Goal: Task Accomplishment & Management: Use online tool/utility

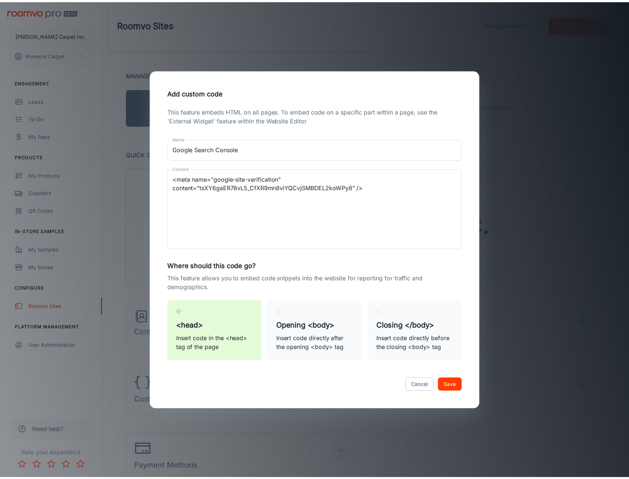
scroll to position [182, 0]
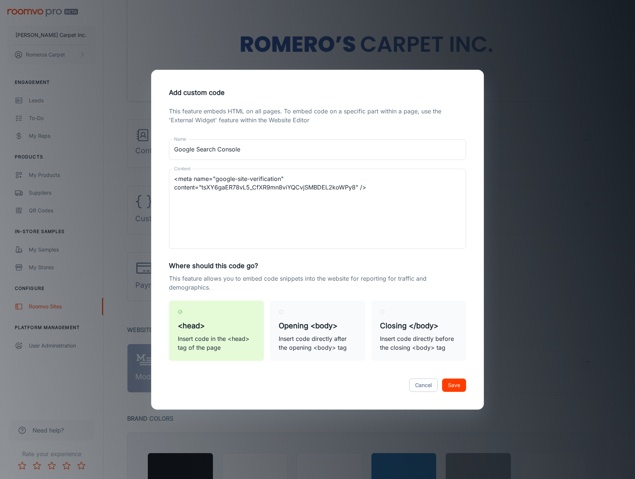
click at [340, 392] on div "Cancel Save" at bounding box center [317, 385] width 315 height 31
click at [454, 383] on button "Save" at bounding box center [454, 385] width 24 height 13
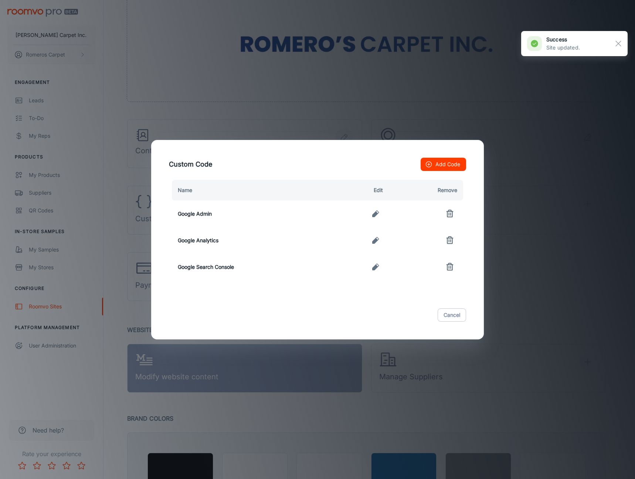
click at [586, 78] on div "Custom Code Add Code Name Edit Remove Google Admin Google Analytics Google Sear…" at bounding box center [317, 239] width 635 height 479
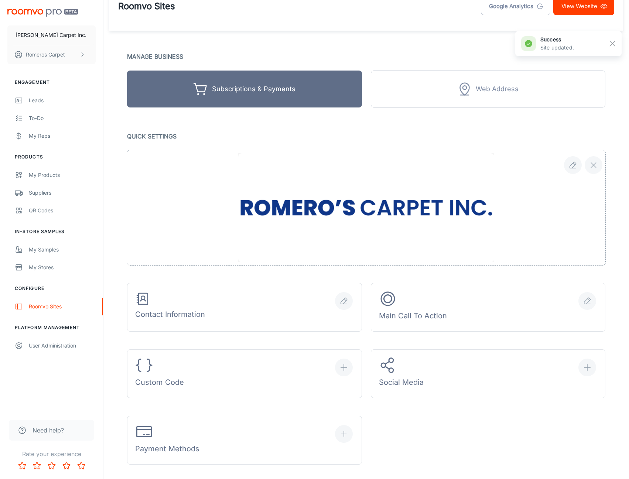
scroll to position [0, 0]
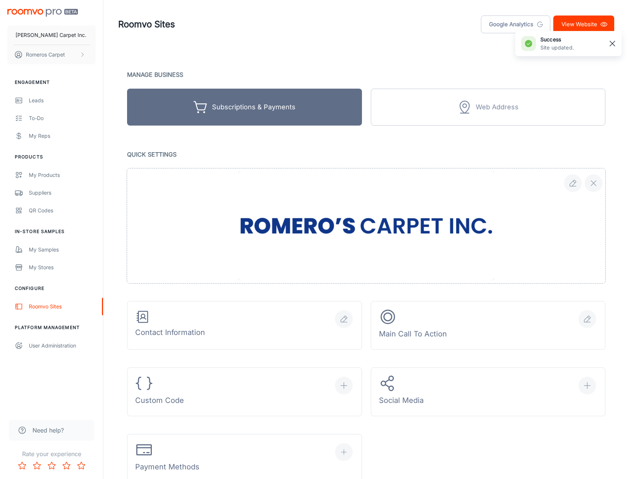
click at [610, 46] on line "button" at bounding box center [612, 43] width 5 height 5
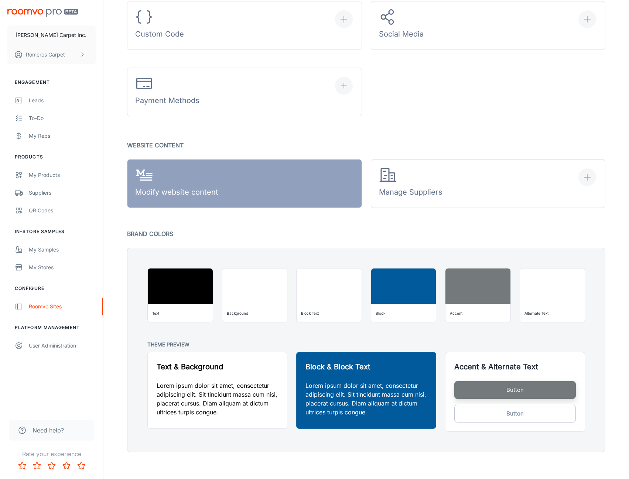
scroll to position [369, 0]
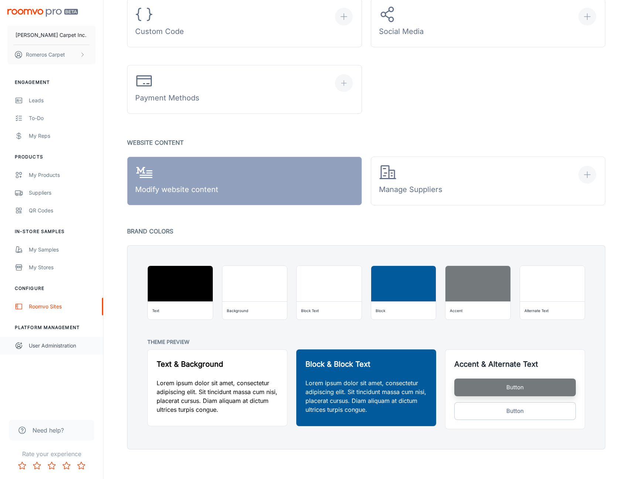
click at [34, 343] on div "User Administration" at bounding box center [62, 346] width 67 height 8
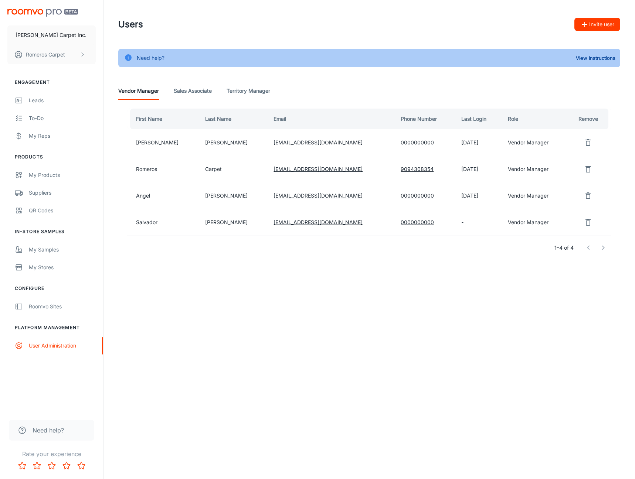
click at [598, 28] on button "Invite user" at bounding box center [597, 24] width 46 height 13
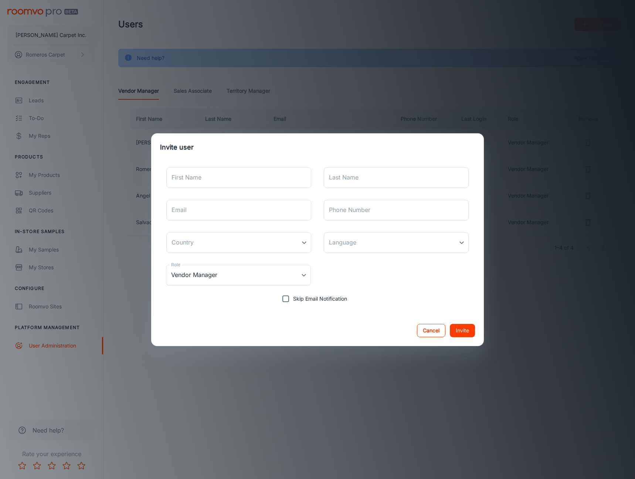
click at [440, 331] on button "Cancel" at bounding box center [431, 330] width 28 height 13
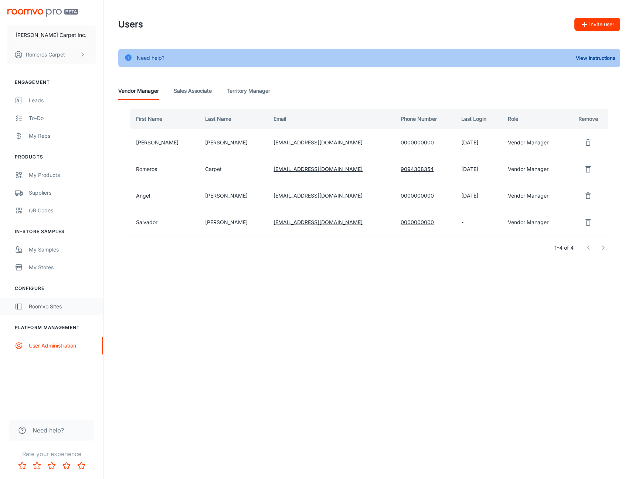
click at [50, 308] on div "Roomvo Sites" at bounding box center [62, 307] width 67 height 8
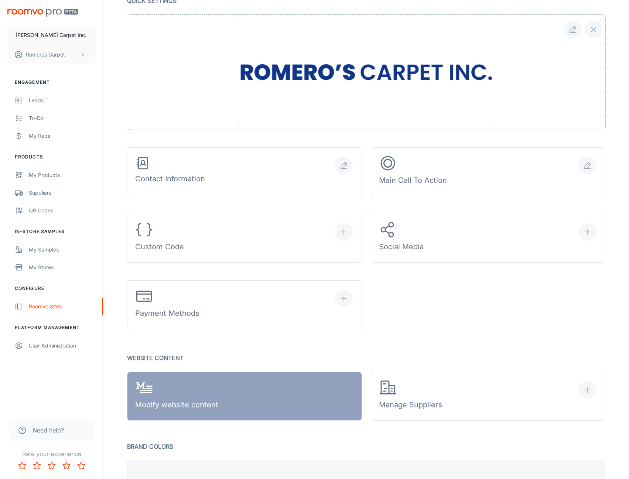
scroll to position [147, 0]
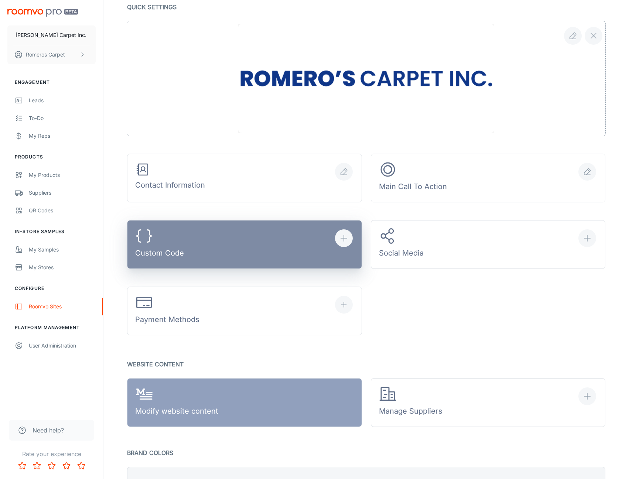
click at [320, 243] on button "Custom Code" at bounding box center [244, 244] width 235 height 49
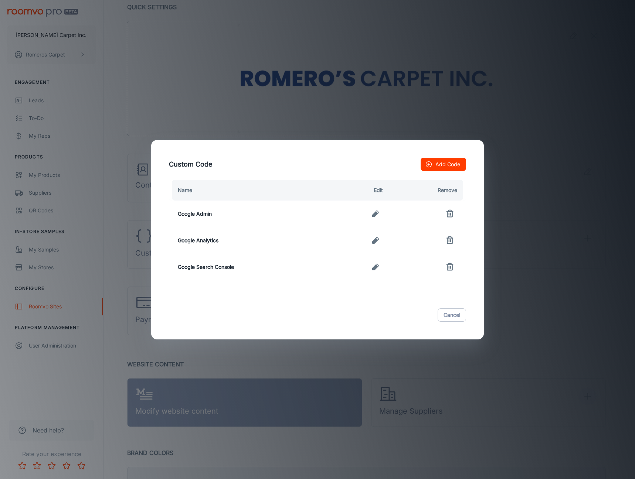
click at [351, 207] on td at bounding box center [359, 214] width 60 height 27
click at [377, 213] on icon "button" at bounding box center [375, 213] width 7 height 7
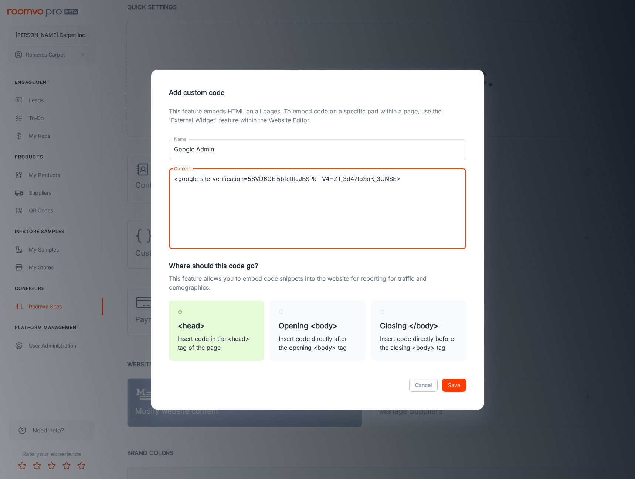
drag, startPoint x: 423, startPoint y: 181, endPoint x: 119, endPoint y: 190, distance: 303.9
click at [136, 187] on div "Add custom code This feature embeds HTML on all pages. To embed code on a speci…" at bounding box center [317, 239] width 635 height 479
paste textarea "google-site-verification=5SVD6GEi5bfctRJJBSPk-TV4HZT_3d47toSoK_3UNSE"
click at [320, 226] on textarea "google-site-verification=5SVD6GEi5bfctRJJBSPk-TV4HZT_3d47toSoK_3UNSE" at bounding box center [317, 209] width 287 height 68
drag, startPoint x: 316, startPoint y: 240, endPoint x: 299, endPoint y: 281, distance: 45.1
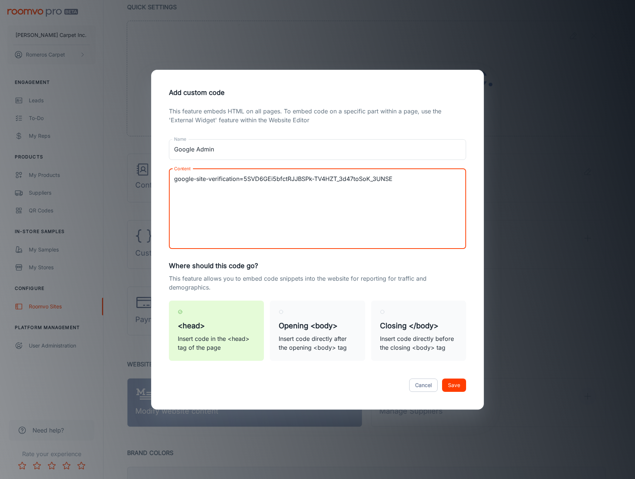
click at [316, 240] on textarea "google-site-verification=5SVD6GEi5bfctRJJBSPk-TV4HZT_3d47toSoK_3UNSE" at bounding box center [317, 209] width 287 height 68
type textarea "google-site-verification=5SVD6GEi5bfctRJJBSPk-TV4HZT_3d47toSoK_3UNSE"
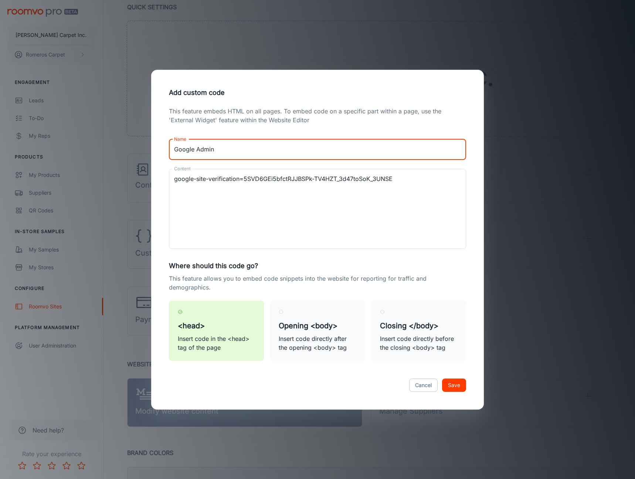
click at [251, 153] on input "Google Admin" at bounding box center [317, 149] width 297 height 21
type input "Google Work Place"
click at [308, 310] on label "Opening <body> Insert code directly after the opening <body> tag" at bounding box center [317, 331] width 95 height 60
click at [283, 310] on input "Opening <body> Insert code directly after the opening <body> tag" at bounding box center [281, 312] width 5 height 5
radio input "true"
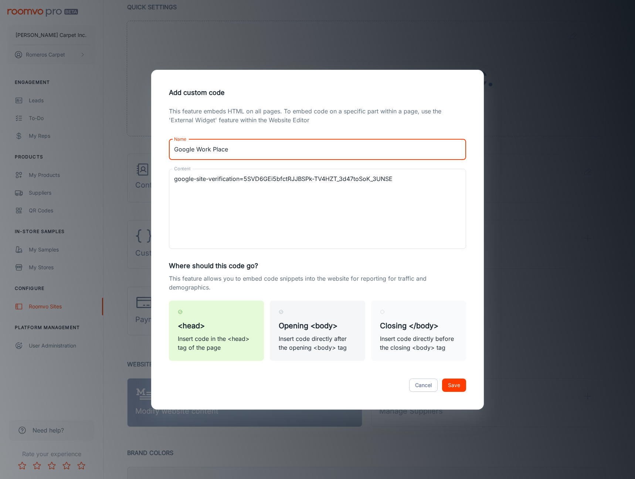
radio input "false"
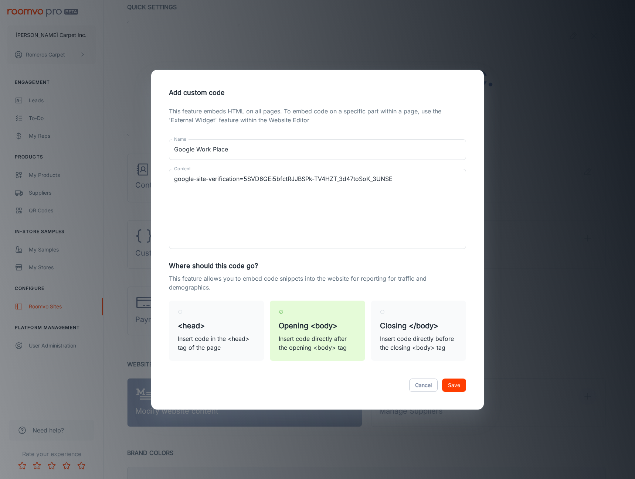
click at [333, 310] on label "Opening <body> Insert code directly after the opening <body> tag" at bounding box center [317, 331] width 95 height 60
click at [283, 310] on input "Opening <body> Insert code directly after the opening <body> tag" at bounding box center [281, 312] width 5 height 5
click at [419, 315] on label "Closing </body> Insert code directly before the closing <body> tag" at bounding box center [418, 331] width 95 height 60
click at [385, 315] on input "Closing </body> Insert code directly before the closing <body> tag" at bounding box center [382, 312] width 5 height 5
radio input "true"
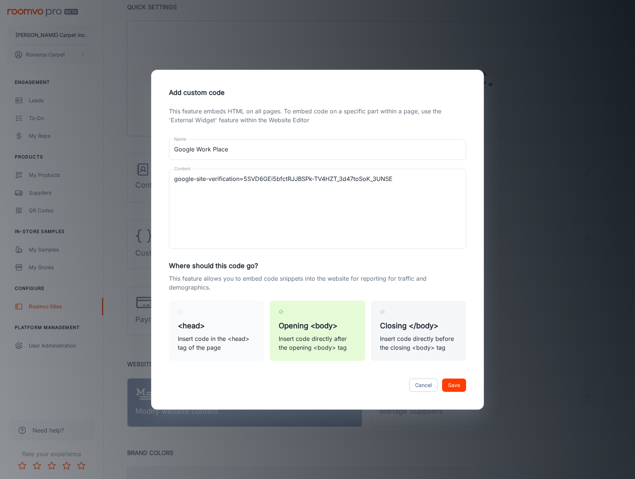
radio input "false"
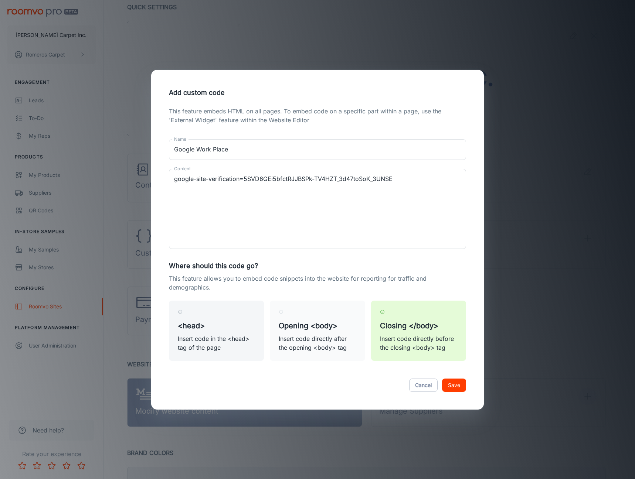
click at [237, 312] on label "<head> Insert code in the <head> tag of the page" at bounding box center [216, 331] width 95 height 60
click at [183, 312] on input "<head> Insert code in the <head> tag of the page" at bounding box center [180, 312] width 5 height 5
radio input "true"
radio input "false"
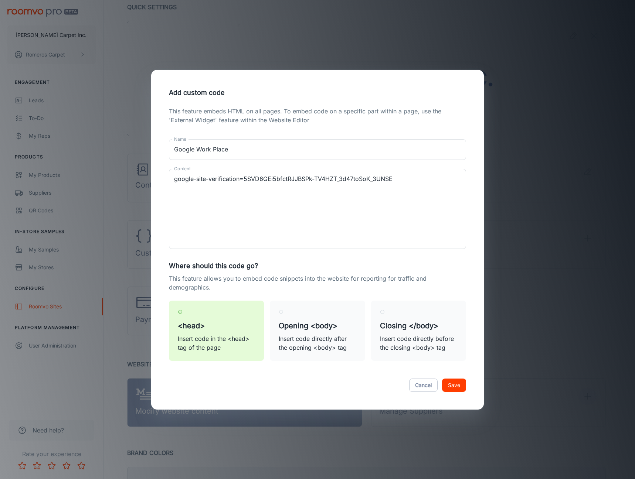
click at [458, 389] on button "Save" at bounding box center [454, 385] width 24 height 13
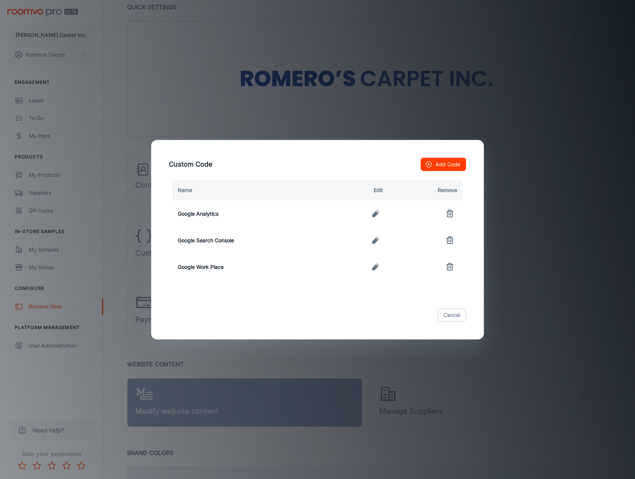
click at [444, 161] on button "Add Code" at bounding box center [443, 164] width 45 height 13
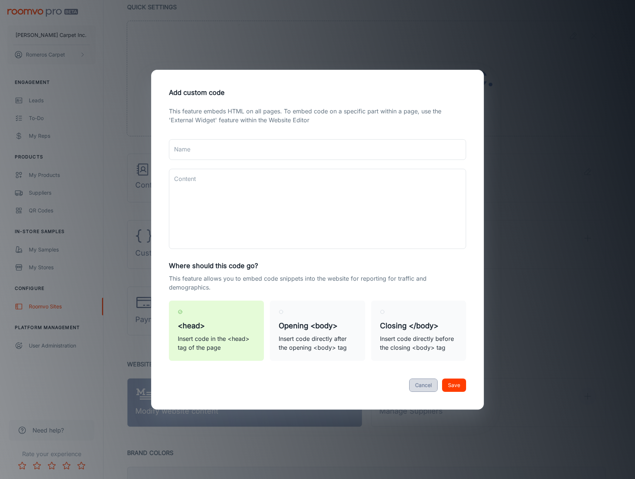
click at [419, 386] on button "Cancel" at bounding box center [423, 385] width 28 height 13
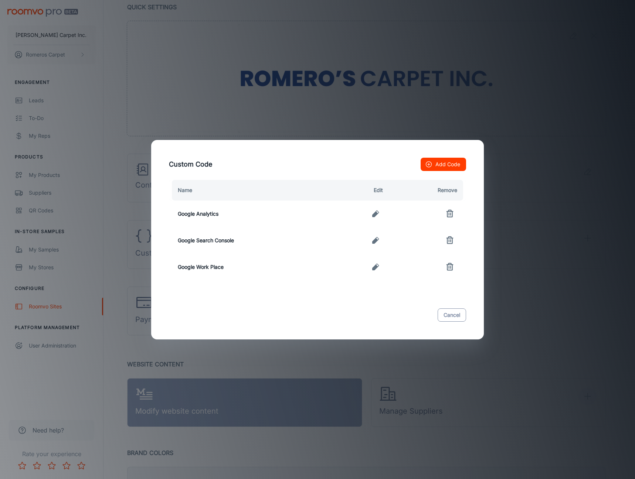
click at [454, 311] on button "Cancel" at bounding box center [452, 315] width 28 height 13
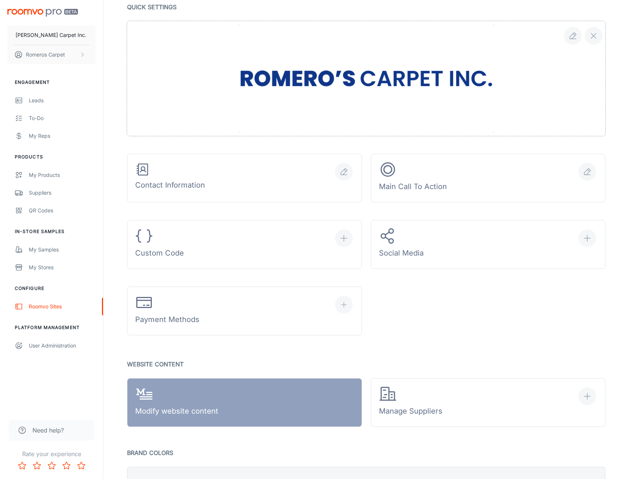
click at [500, 304] on div "Contact Information Main Call To Action Custom Code Social Media Payment Methods" at bounding box center [362, 169] width 488 height 332
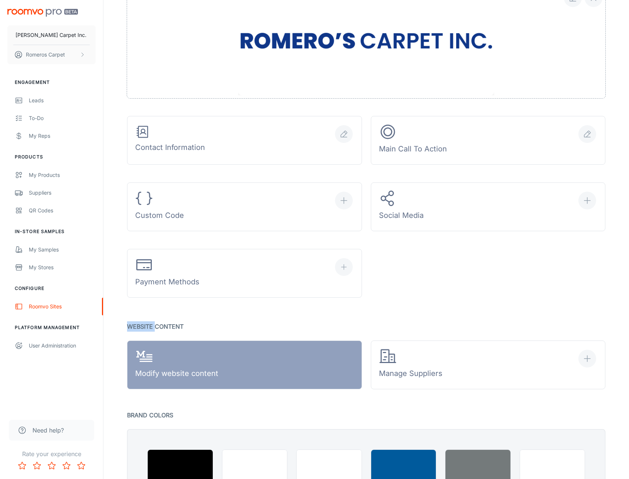
scroll to position [184, 0]
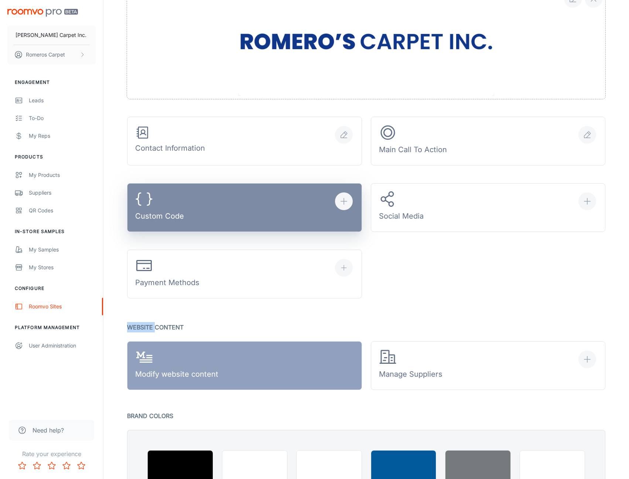
click at [234, 210] on button "Custom Code" at bounding box center [244, 207] width 235 height 49
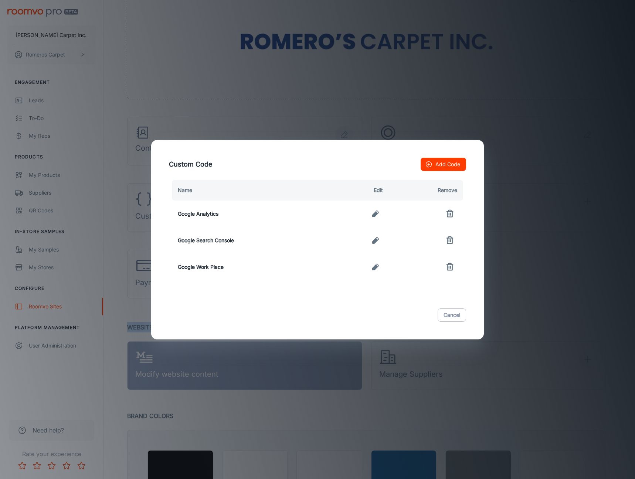
click at [446, 166] on button "Add Code" at bounding box center [443, 164] width 45 height 13
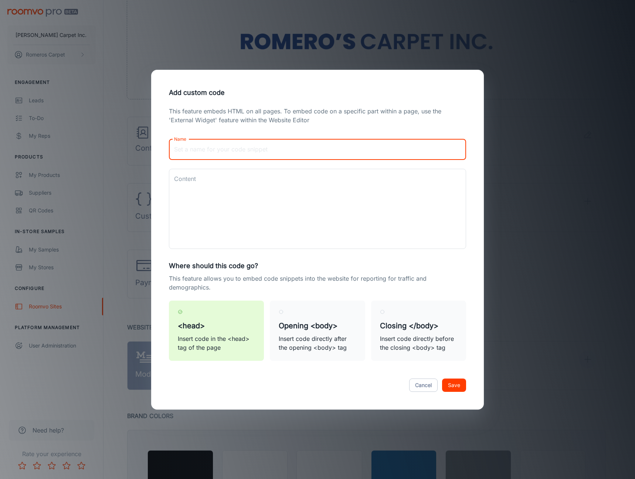
drag, startPoint x: 228, startPoint y: 157, endPoint x: 228, endPoint y: 153, distance: 3.7
click at [228, 156] on input "Name" at bounding box center [317, 149] width 297 height 21
paste input "f6zpqvhvppzy"
type input "f6zpqvhvppzy"
click at [206, 185] on textarea "Content" at bounding box center [317, 209] width 287 height 68
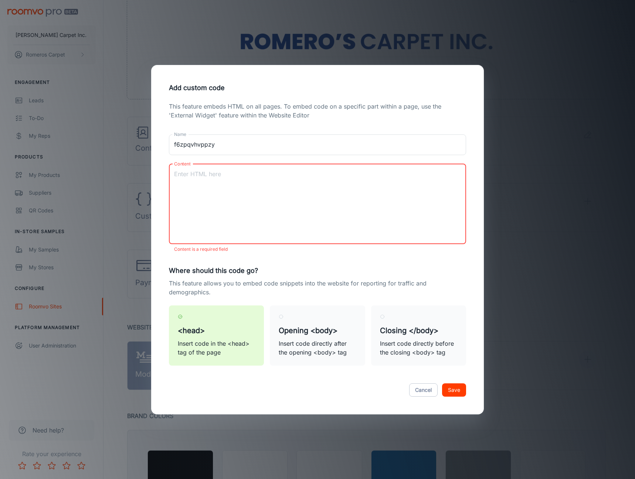
click at [200, 181] on textarea "Content" at bounding box center [317, 204] width 287 height 68
paste textarea "gv-2buoscegsfq3fg.dv.googlehosted.com"
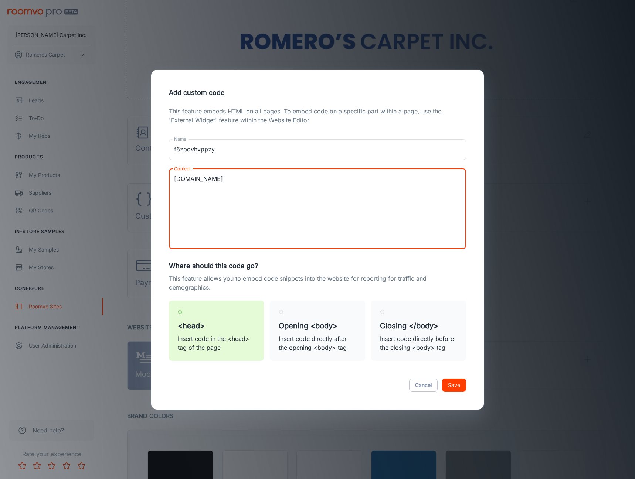
type textarea "gv-2buoscegsfq3fg.dv.googlehosted.com"
click at [462, 387] on button "Save" at bounding box center [454, 385] width 24 height 13
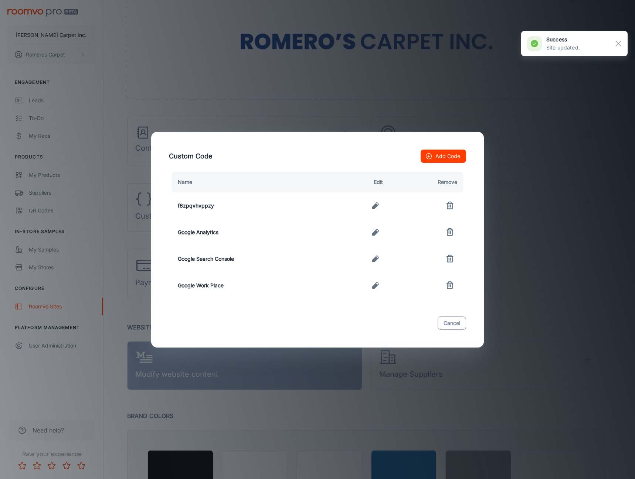
click at [457, 327] on button "Cancel" at bounding box center [452, 323] width 28 height 13
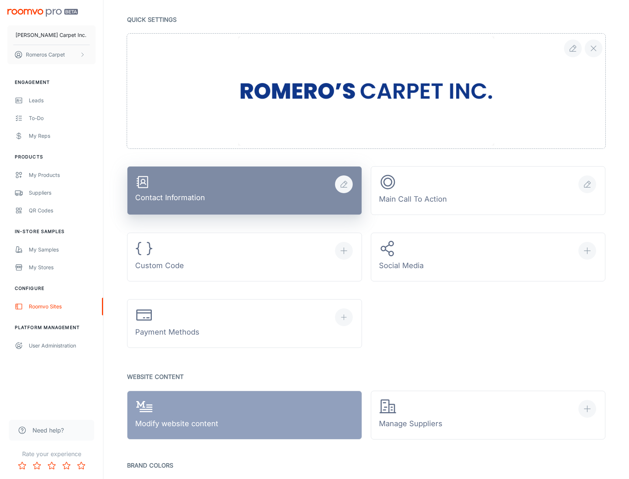
scroll to position [111, 0]
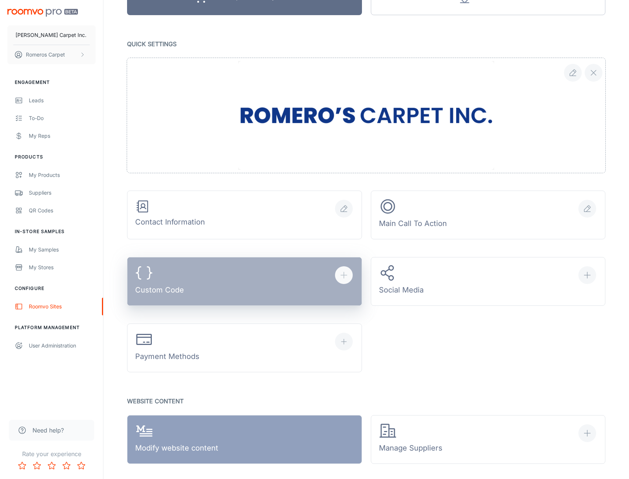
click at [342, 274] on icon "button" at bounding box center [344, 275] width 9 height 9
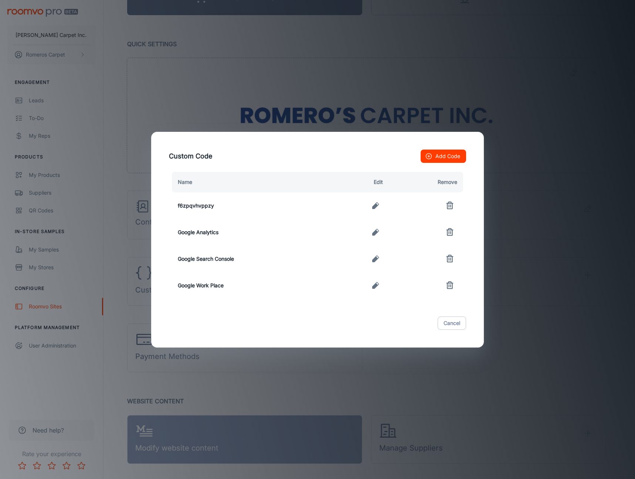
click at [373, 287] on icon "button" at bounding box center [375, 285] width 7 height 7
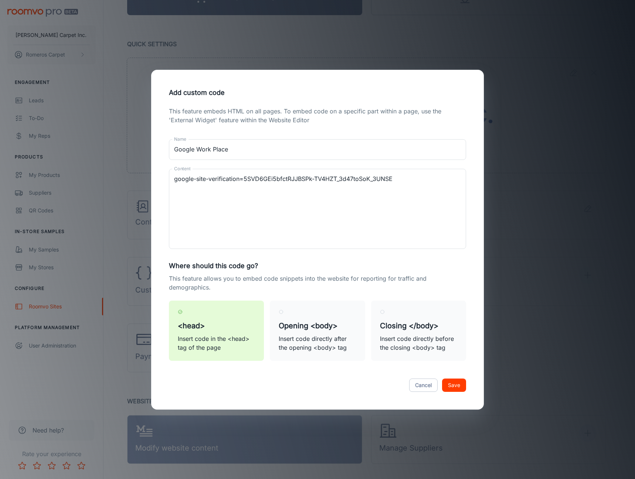
click at [230, 111] on p "This feature embeds HTML on all pages. To embed code on a specific part within …" at bounding box center [317, 116] width 297 height 18
click at [243, 122] on p "This feature embeds HTML on all pages. To embed code on a specific part within …" at bounding box center [317, 116] width 297 height 18
click at [312, 121] on p "This feature embeds HTML on all pages. To embed code on a specific part within …" at bounding box center [317, 116] width 297 height 18
click at [336, 323] on h5 "Opening <body>" at bounding box center [317, 325] width 77 height 11
click at [283, 315] on input "Opening <body> Insert code directly after the opening <body> tag" at bounding box center [281, 312] width 5 height 5
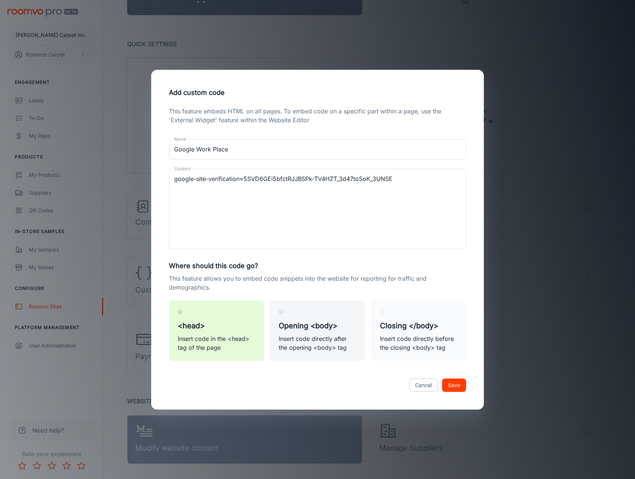
radio input "true"
radio input "false"
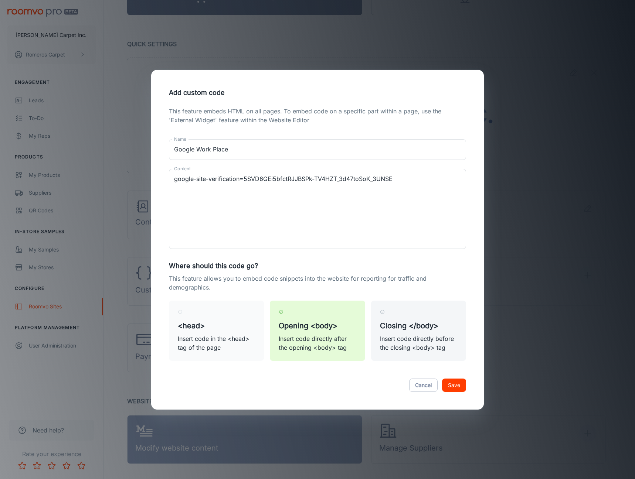
click at [404, 323] on h5 "Closing </body>" at bounding box center [418, 325] width 77 height 11
click at [385, 315] on input "Closing </body> Insert code directly before the closing <body> tag" at bounding box center [382, 312] width 5 height 5
radio input "true"
radio input "false"
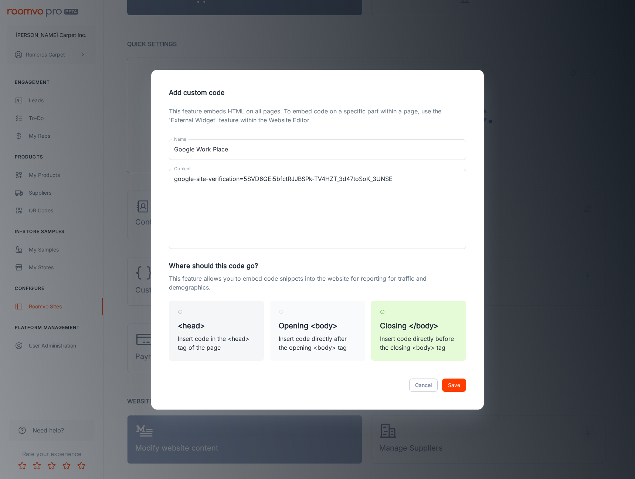
click at [208, 323] on h5 "<head>" at bounding box center [216, 325] width 77 height 11
click at [183, 315] on input "<head> Insert code in the <head> tag of the page" at bounding box center [180, 312] width 5 height 5
radio input "true"
radio input "false"
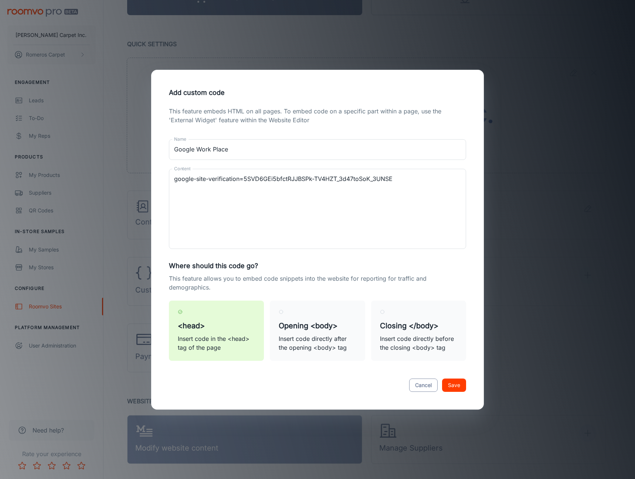
click at [418, 384] on button "Cancel" at bounding box center [423, 385] width 28 height 13
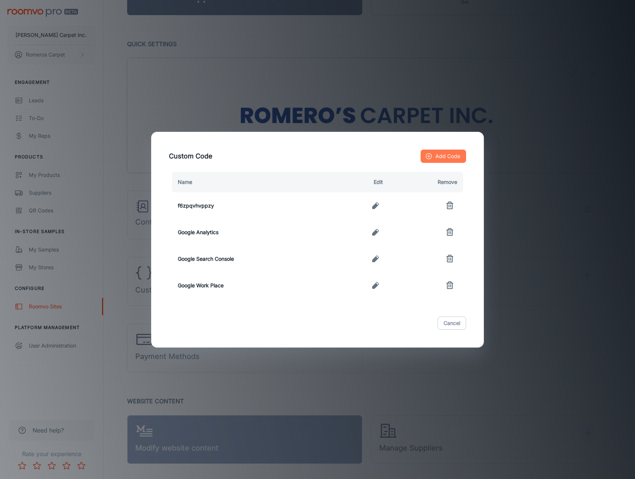
click at [439, 158] on button "Add Code" at bounding box center [443, 156] width 45 height 13
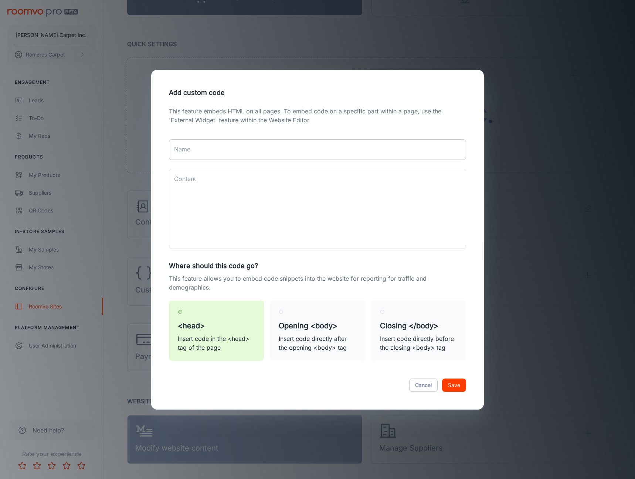
click at [267, 153] on input "Name" at bounding box center [317, 149] width 297 height 21
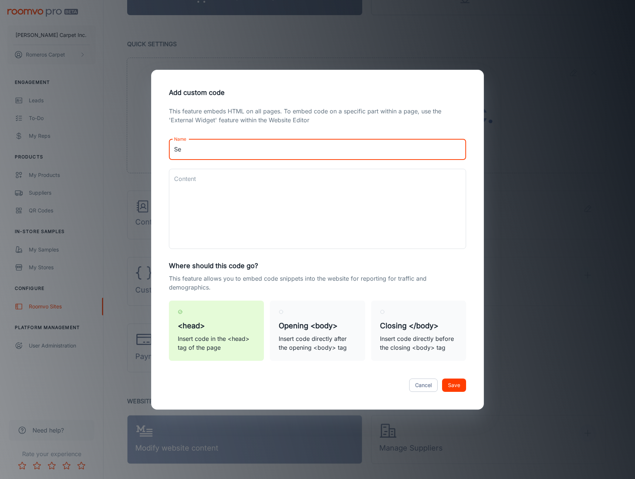
type input "S"
type input "Gmail Activation"
click at [276, 185] on textarea "Content" at bounding box center [317, 209] width 287 height 68
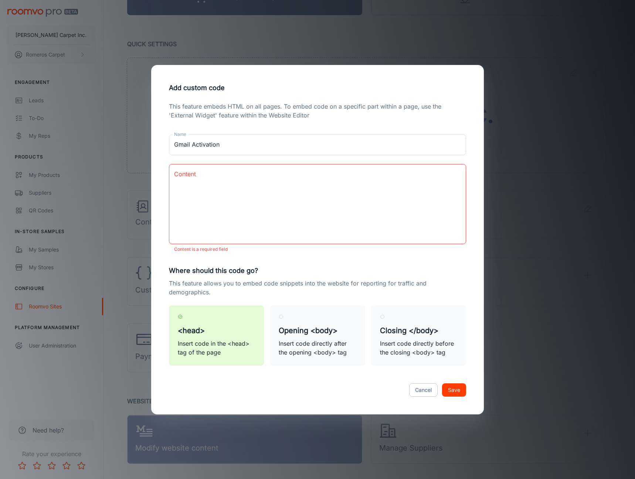
drag, startPoint x: 241, startPoint y: 183, endPoint x: 234, endPoint y: 181, distance: 6.9
click at [240, 183] on textarea "Content" at bounding box center [317, 204] width 287 height 68
paste textarea "1"
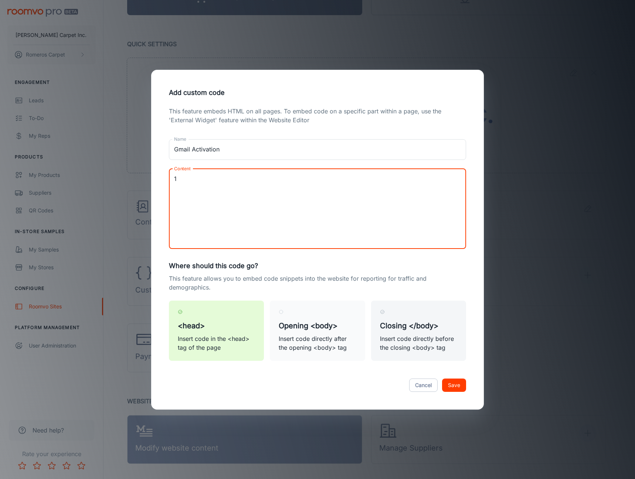
type textarea "1"
click at [409, 325] on h5 "Closing </body>" at bounding box center [418, 325] width 77 height 11
click at [385, 315] on input "Closing </body> Insert code directly before the closing <body> tag" at bounding box center [382, 312] width 5 height 5
radio input "true"
radio input "false"
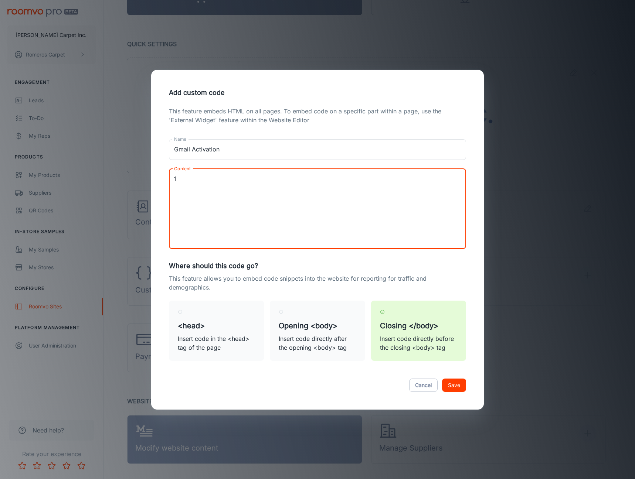
click at [203, 203] on textarea "1" at bounding box center [317, 209] width 287 height 68
paste textarea "[DOMAIN_NAME]"
type textarea "1 SMTP.GOOGLE.COM"
click at [457, 388] on button "Save" at bounding box center [454, 385] width 24 height 13
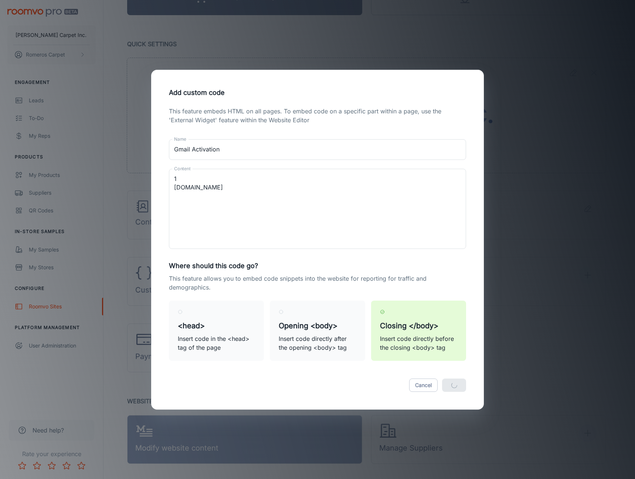
radio input "true"
radio input "false"
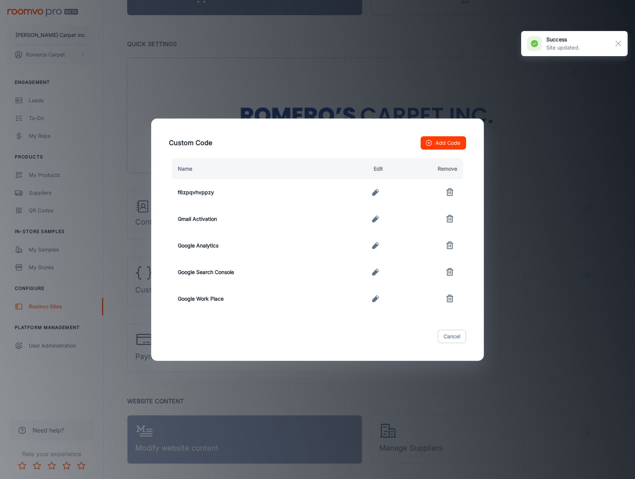
click at [545, 262] on div "Custom Code Add Code Name Edit Remove f6zpqvhvppzy Gmail Activation Google Anal…" at bounding box center [317, 239] width 635 height 479
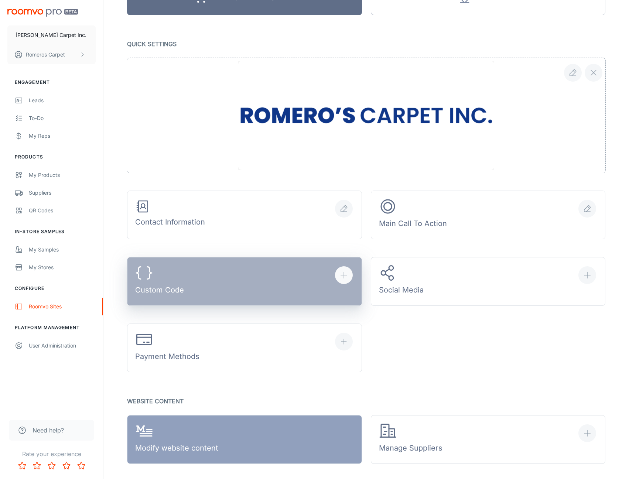
click at [248, 281] on button "Custom Code" at bounding box center [244, 281] width 235 height 49
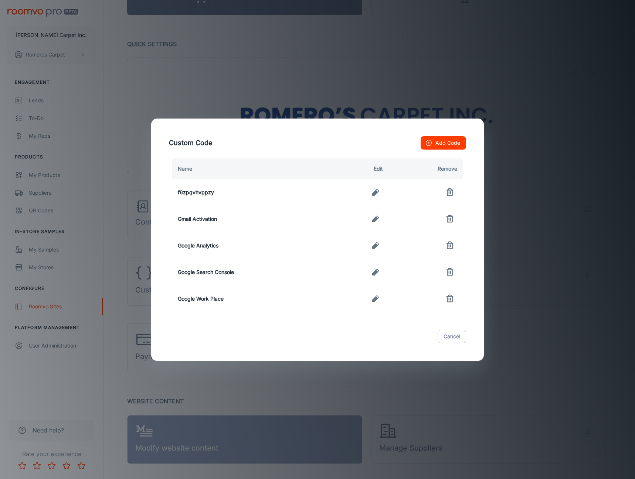
click at [198, 193] on td "f6zpqvhvppzy" at bounding box center [249, 192] width 160 height 27
click at [373, 194] on icon "button" at bounding box center [375, 192] width 9 height 9
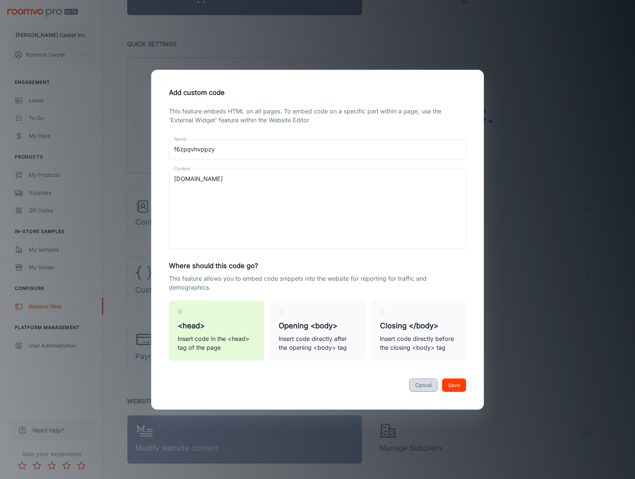
click at [423, 385] on button "Cancel" at bounding box center [423, 385] width 28 height 13
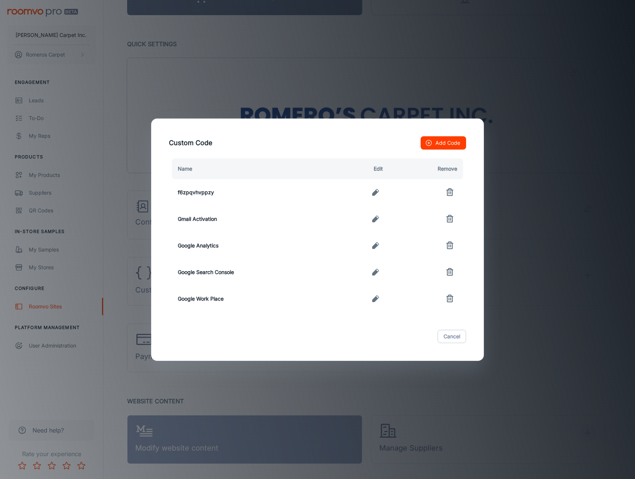
click at [450, 195] on icon "button" at bounding box center [449, 193] width 5 height 6
click at [387, 343] on div "Cancel" at bounding box center [317, 336] width 315 height 31
drag, startPoint x: 385, startPoint y: 342, endPoint x: 374, endPoint y: 339, distance: 11.9
click at [384, 342] on div "Cancel" at bounding box center [317, 336] width 315 height 31
click at [380, 216] on icon "button" at bounding box center [375, 219] width 9 height 9
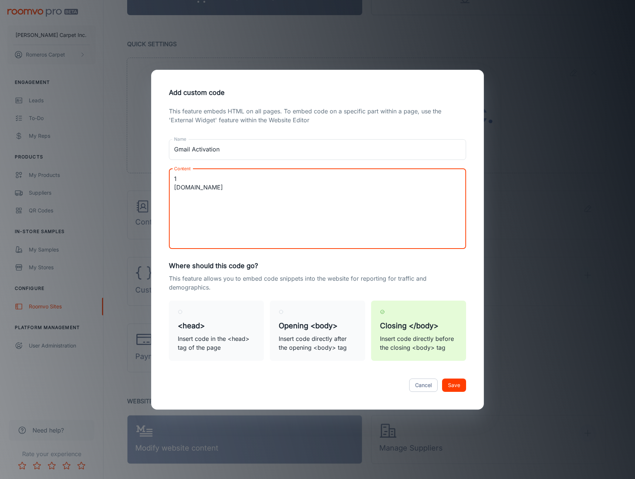
click at [274, 198] on textarea "1 SMTP.GOOGLE.COM" at bounding box center [317, 209] width 287 height 68
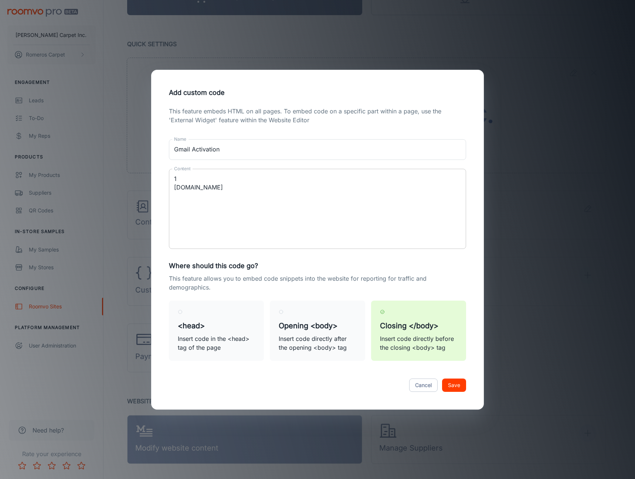
click at [174, 188] on div "1 SMTP.GOOGLE.COM x Content" at bounding box center [317, 209] width 297 height 80
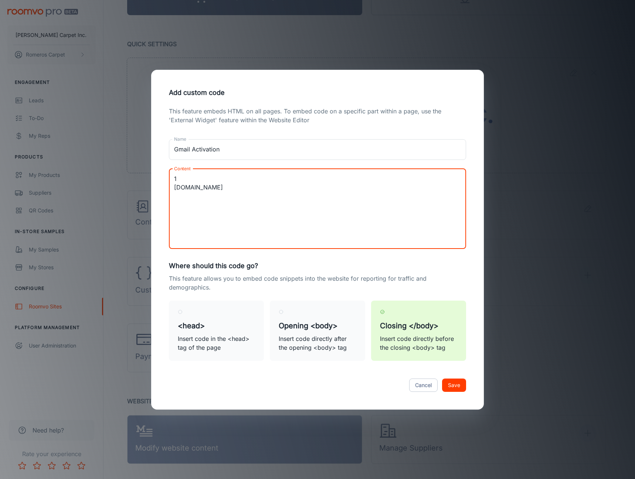
click at [170, 188] on div "1 SMTP.GOOGLE.COM x Content" at bounding box center [317, 209] width 297 height 80
click at [174, 189] on textarea "1 SMTP.GOOGLE.COM" at bounding box center [317, 209] width 287 height 68
click at [242, 179] on textarea "[DOMAIN_NAME]" at bounding box center [317, 209] width 287 height 68
type textarea "[DOMAIN_NAME]."
click at [462, 385] on button "Save" at bounding box center [454, 385] width 24 height 13
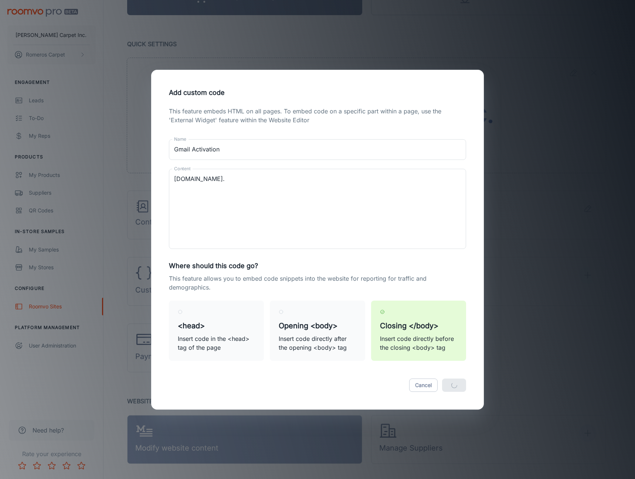
radio input "true"
radio input "false"
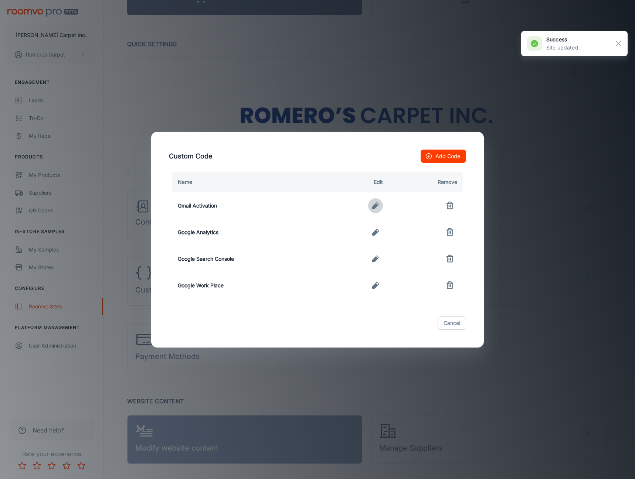
click at [379, 208] on icon "button" at bounding box center [375, 205] width 9 height 9
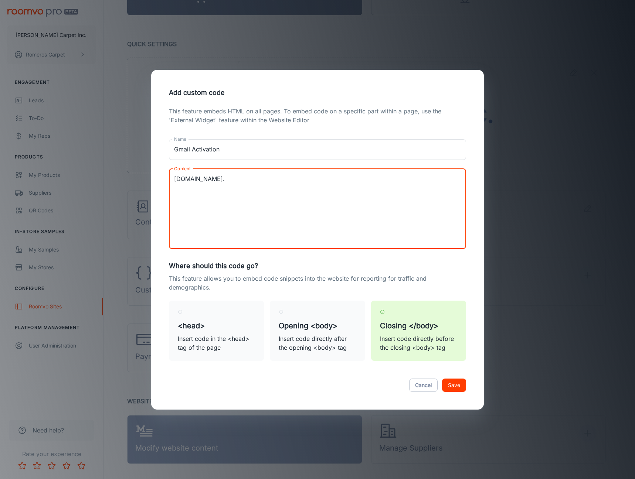
click at [176, 178] on textarea "[DOMAIN_NAME]." at bounding box center [317, 209] width 287 height 68
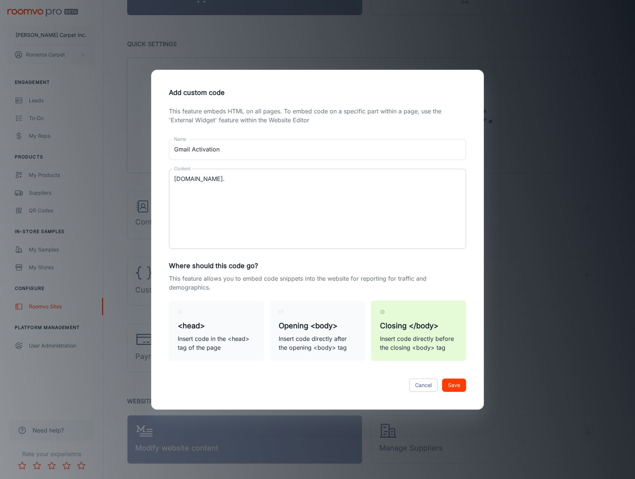
click at [173, 178] on div "SMTP.GOOGLE.COM. x Content" at bounding box center [317, 209] width 297 height 80
drag, startPoint x: 176, startPoint y: 179, endPoint x: 183, endPoint y: 186, distance: 9.9
click at [176, 179] on textarea "1SMTP.GOOGLE.COM." at bounding box center [317, 209] width 287 height 68
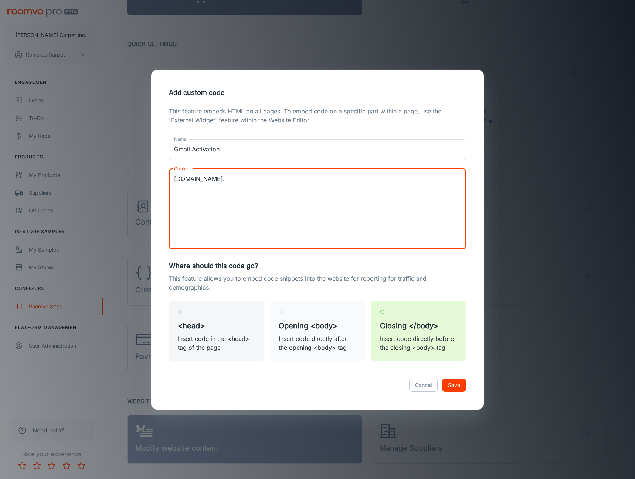
type textarea "[DOMAIN_NAME]."
click at [214, 330] on h5 "<head>" at bounding box center [216, 325] width 77 height 11
click at [183, 315] on input "<head> Insert code in the <head> tag of the page" at bounding box center [180, 312] width 5 height 5
radio input "true"
radio input "false"
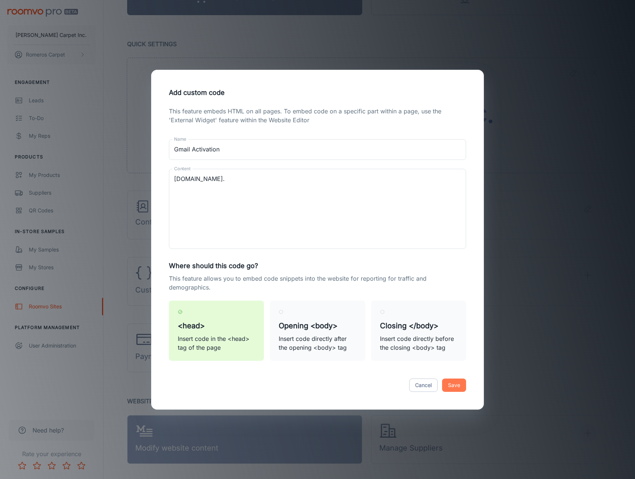
click at [458, 384] on button "Save" at bounding box center [454, 385] width 24 height 13
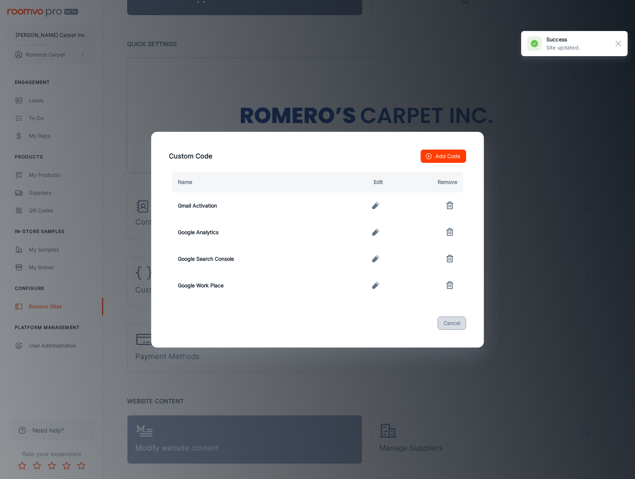
click at [452, 322] on button "Cancel" at bounding box center [452, 323] width 28 height 13
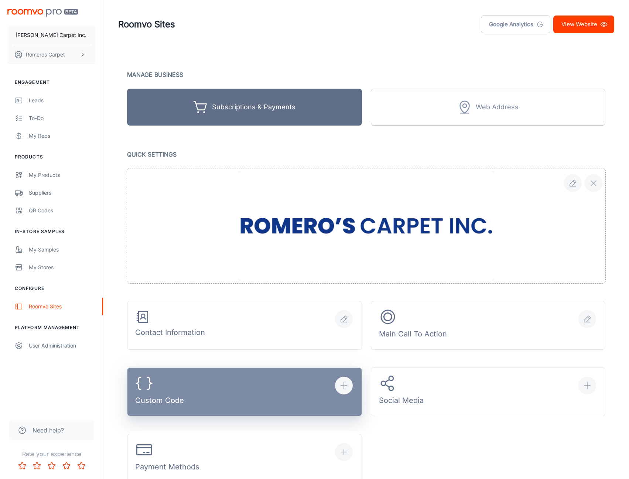
click at [237, 380] on button "Custom Code" at bounding box center [244, 392] width 235 height 49
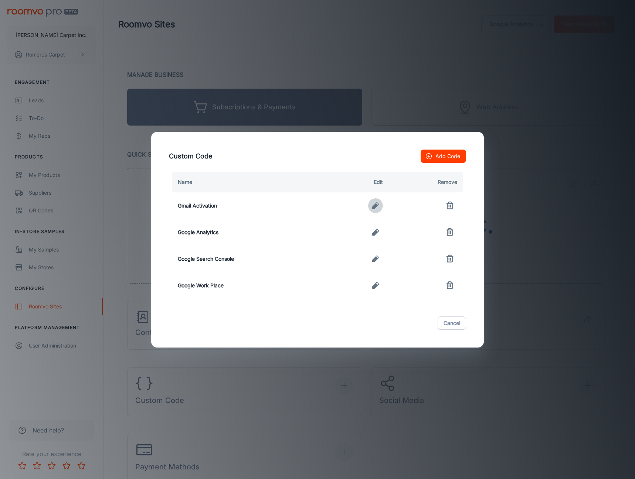
click at [374, 206] on icon "button" at bounding box center [375, 205] width 7 height 7
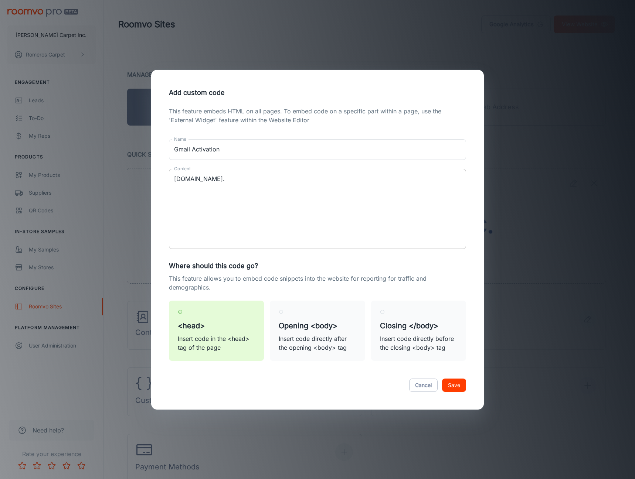
click at [276, 183] on textarea "[DOMAIN_NAME]." at bounding box center [317, 209] width 287 height 68
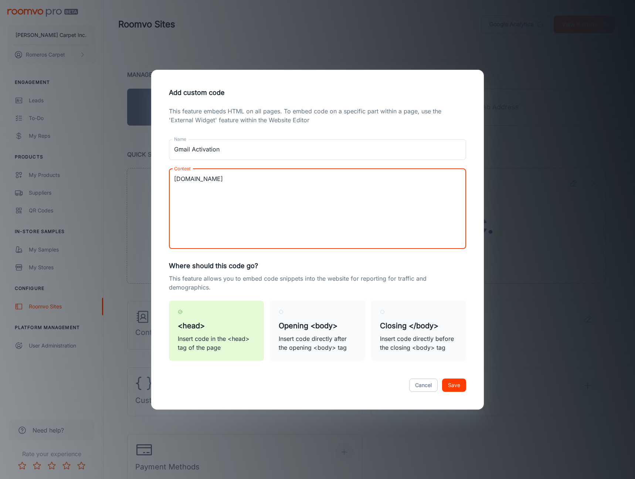
type textarea "[DOMAIN_NAME]"
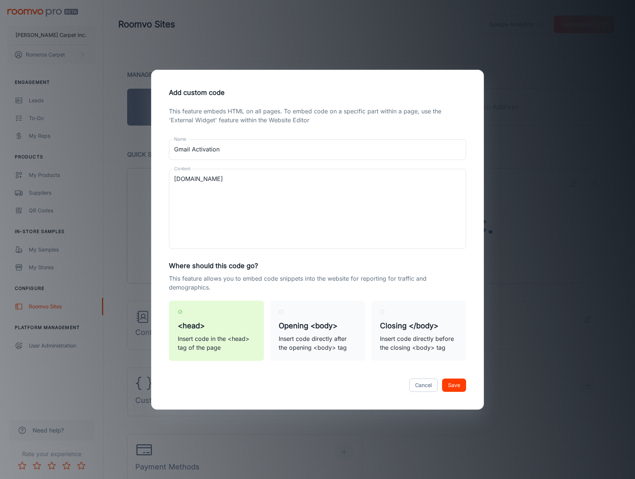
click at [457, 290] on p "This feature allows you to embed code snippets into the website for reporting f…" at bounding box center [317, 283] width 297 height 18
click at [273, 271] on div "This feature embeds HTML on all pages. To embed code on a specific part within …" at bounding box center [317, 238] width 315 height 263
click at [420, 316] on label "Closing </body> Insert code directly before the closing <body> tag" at bounding box center [418, 331] width 95 height 60
click at [385, 315] on input "Closing </body> Insert code directly before the closing <body> tag" at bounding box center [382, 312] width 5 height 5
radio input "true"
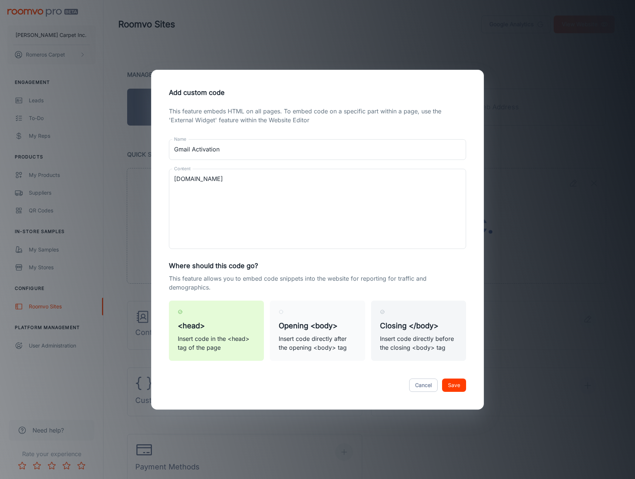
radio input "false"
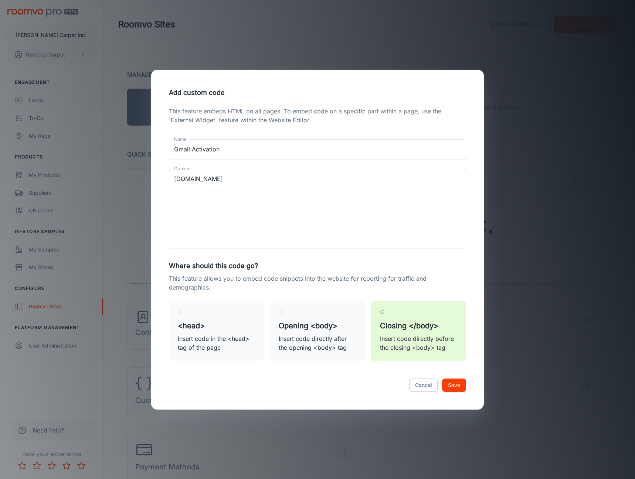
click at [460, 382] on button "Save" at bounding box center [454, 385] width 24 height 13
radio input "true"
radio input "false"
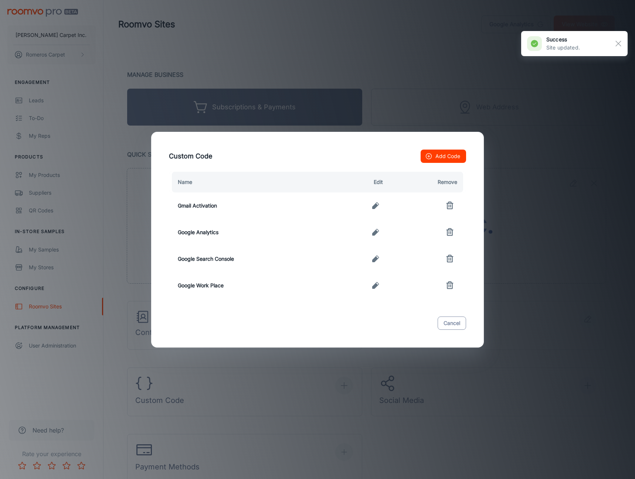
click at [462, 327] on button "Cancel" at bounding box center [452, 323] width 28 height 13
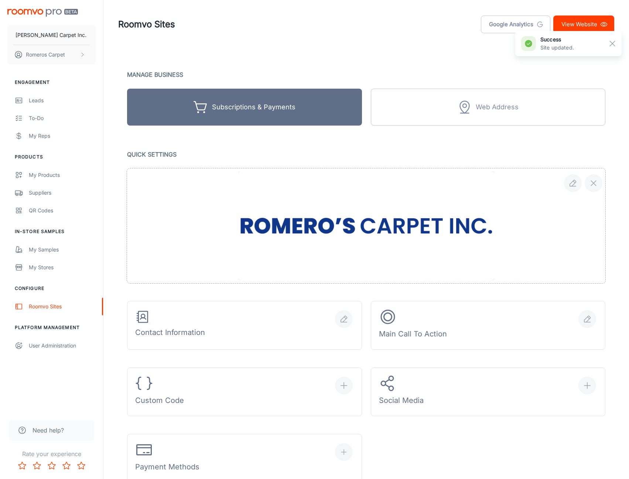
drag, startPoint x: 356, startPoint y: 140, endPoint x: 487, endPoint y: 196, distance: 142.9
click at [378, 145] on div "Manage Business Subscriptions & Payments 1 Web Address Quick Settings Contact I…" at bounding box center [366, 444] width 496 height 750
